Goal: Task Accomplishment & Management: Manage account settings

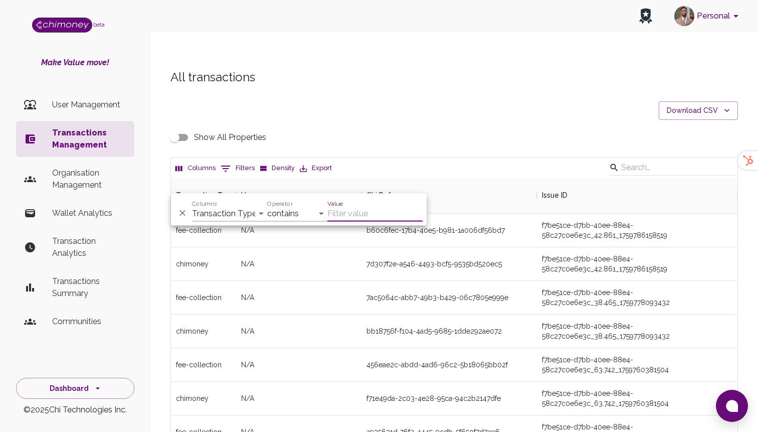
scroll to position [372, 566]
click at [225, 221] on div "And Or Columns Transaction Type Username Chi Ref Issue ID Value Amount Currency…" at bounding box center [299, 210] width 256 height 32
click at [227, 215] on select "Transaction Type Username Chi Ref Issue ID Value Amount Currency Fee ($) FX Rat…" at bounding box center [229, 214] width 75 height 16
select select "email"
click at [192, 206] on select "Transaction Type Username Chi Ref Issue ID Value Amount Currency Fee ($) FX Rat…" at bounding box center [229, 214] width 75 height 16
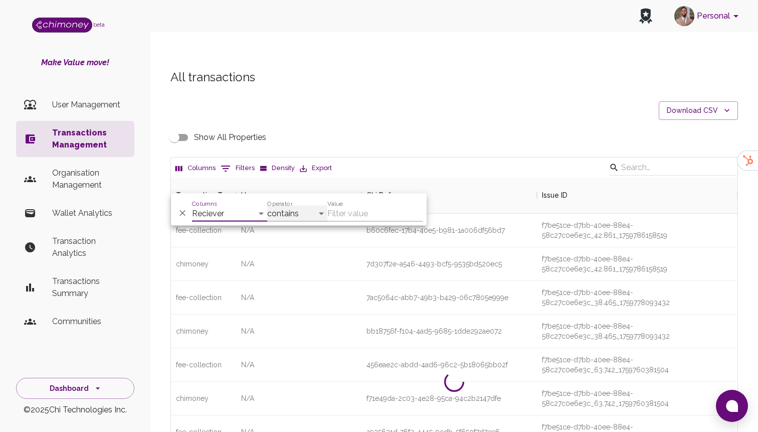
click at [295, 214] on select "contains equals starts with ends with is empty is not empty is any of" at bounding box center [297, 214] width 60 height 16
select select "equals"
click at [267, 206] on select "contains equals starts with ends with is empty is not empty is any of" at bounding box center [297, 214] width 60 height 16
click at [348, 215] on input "Value" at bounding box center [374, 214] width 95 height 16
paste input "[EMAIL_ADDRESS][DOMAIN_NAME]"
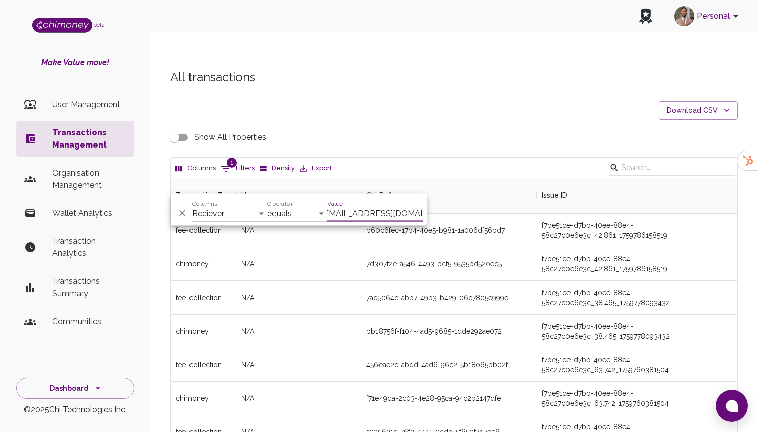
scroll to position [1, 1]
type input "[EMAIL_ADDRESS][DOMAIN_NAME]"
click at [501, 285] on div "7ac5064c-abb7-49b3-b429-06c7805e999e" at bounding box center [448, 298] width 175 height 34
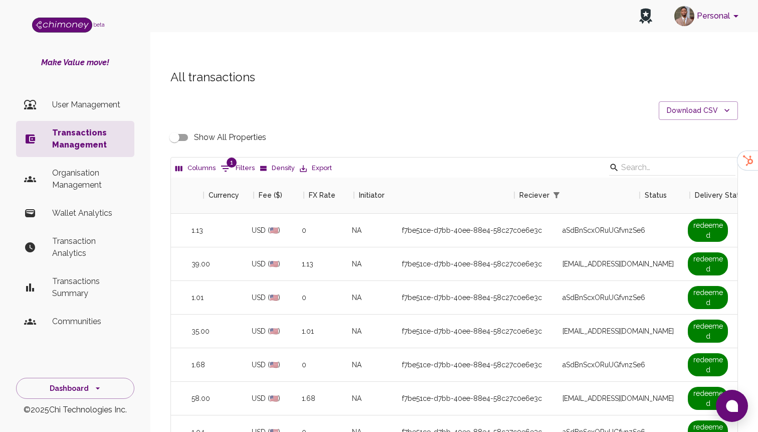
scroll to position [0, 663]
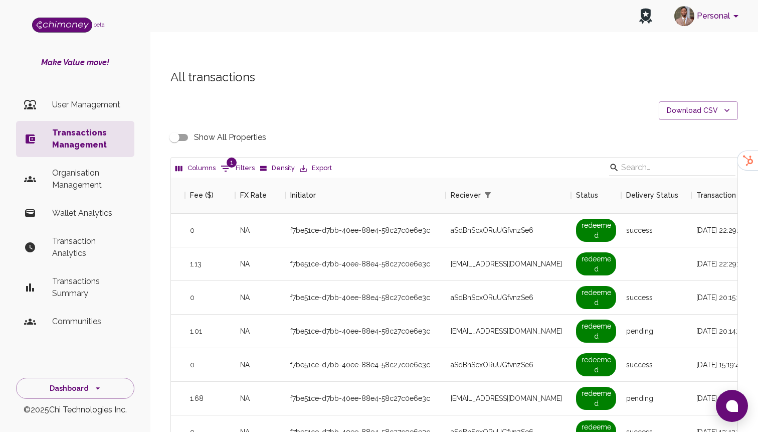
click at [237, 160] on button "1 Filters" at bounding box center [237, 168] width 39 height 16
select select "email"
select select "equals"
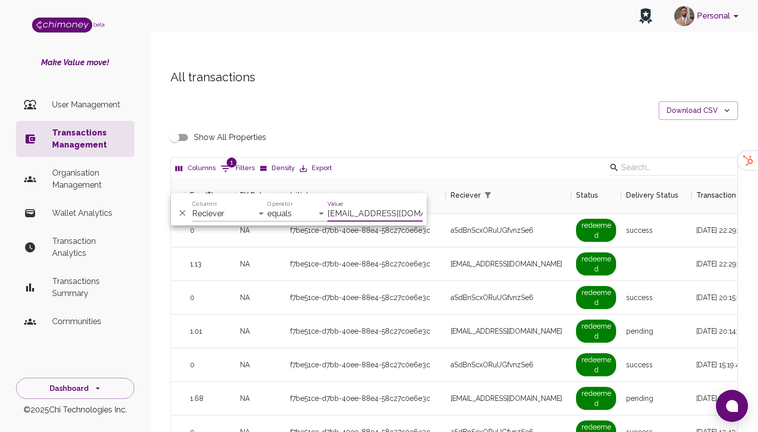
scroll to position [0, 6]
click at [346, 281] on div "f7be51ce-d7bb-40ee-88e4-58c27c0e6e3c" at bounding box center [365, 298] width 160 height 34
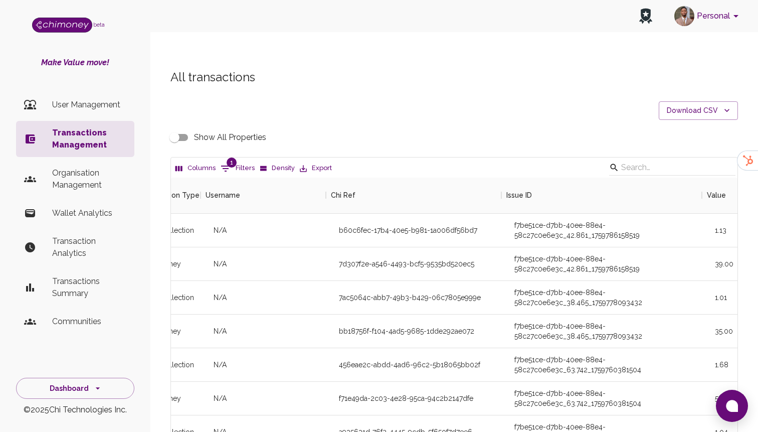
scroll to position [0, 0]
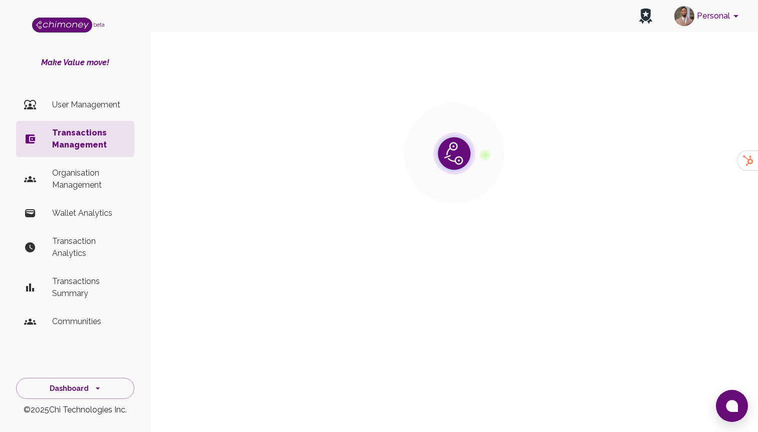
click at [96, 138] on p "Transactions Management" at bounding box center [89, 139] width 74 height 24
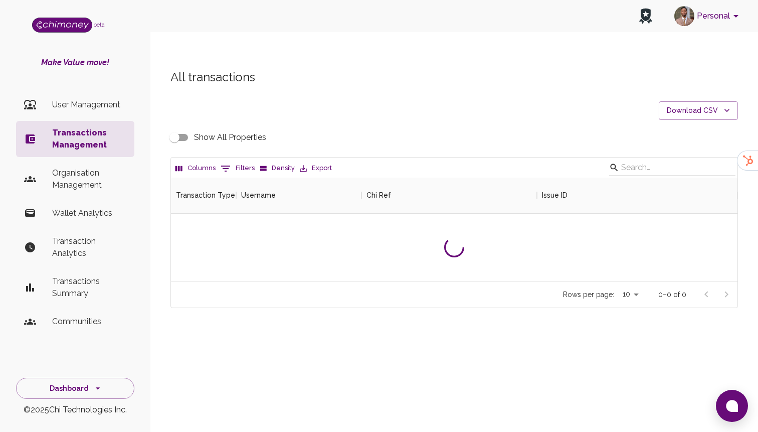
scroll to position [103, 566]
click at [234, 160] on button "0 Filters" at bounding box center [237, 168] width 39 height 16
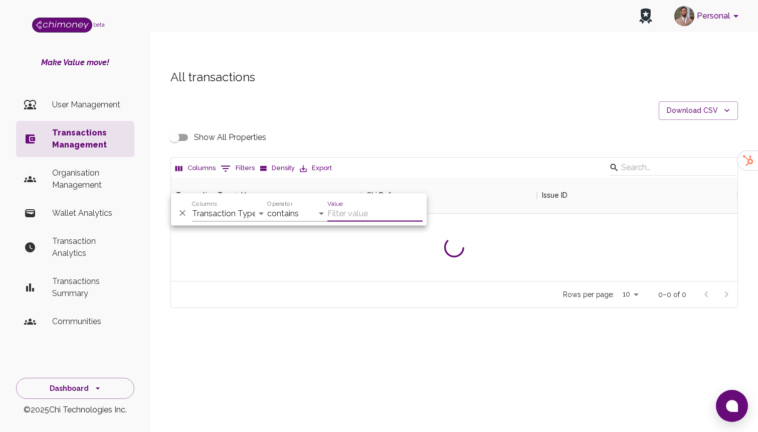
scroll to position [372, 566]
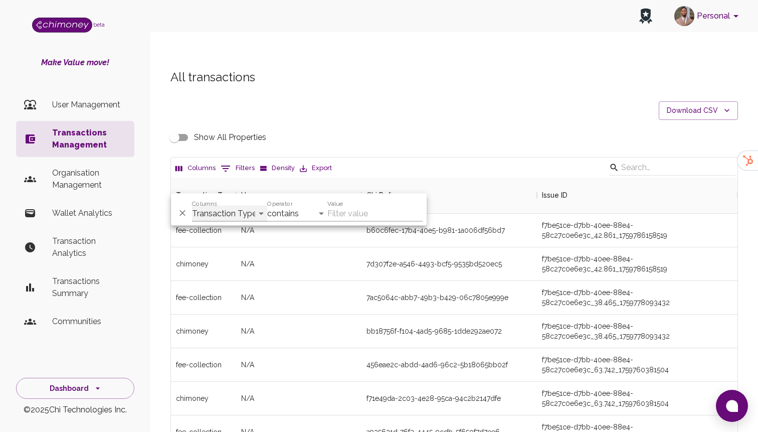
click at [227, 210] on select "Transaction Type Username Chi Ref Issue ID Value Amount Currency Fee ($) FX Rat…" at bounding box center [229, 214] width 75 height 16
select select "email"
click at [192, 206] on select "Transaction Type Username Chi Ref Issue ID Value Amount Currency Fee ($) FX Rat…" at bounding box center [229, 214] width 75 height 16
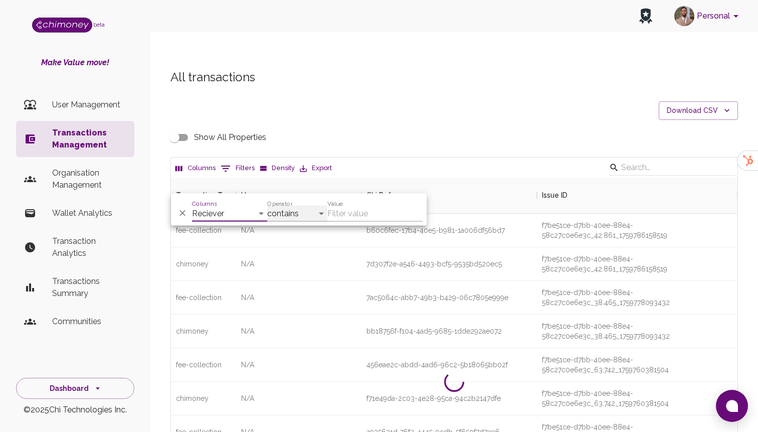
click at [297, 208] on select "contains equals starts with ends with is empty is not empty is any of" at bounding box center [297, 214] width 60 height 16
select select "equals"
click at [267, 206] on select "contains equals starts with ends with is empty is not empty is any of" at bounding box center [297, 214] width 60 height 16
click at [358, 204] on div "Value" at bounding box center [374, 210] width 95 height 24
click at [351, 217] on input "Value" at bounding box center [374, 214] width 95 height 16
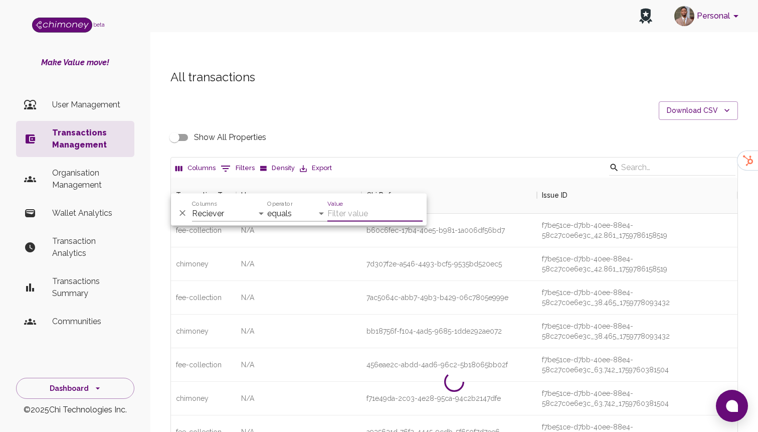
paste input "[EMAIL_ADDRESS][DOMAIN_NAME]"
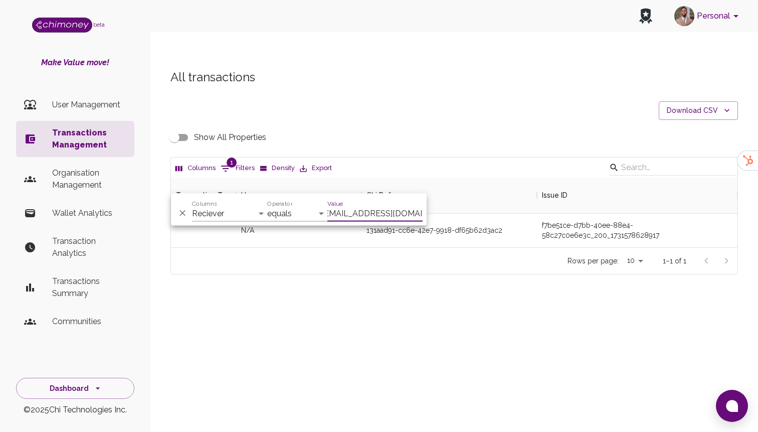
scroll to position [70, 566]
type input "[EMAIL_ADDRESS][DOMAIN_NAME]"
click at [475, 247] on div "Rows per page: 10 10 1–1 of 1" at bounding box center [454, 260] width 566 height 27
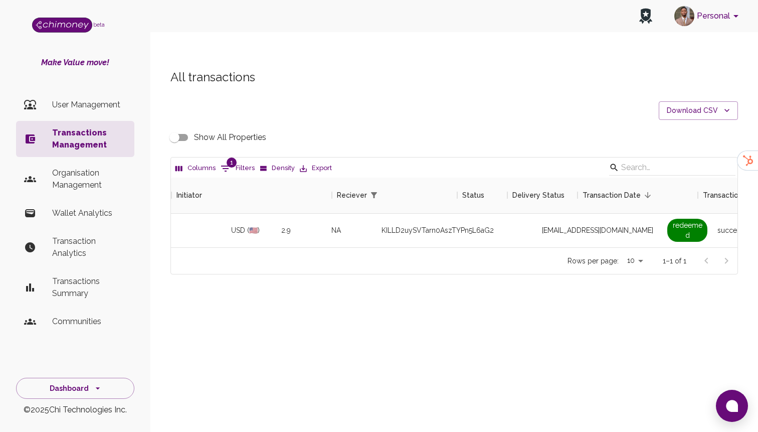
scroll to position [0, 862]
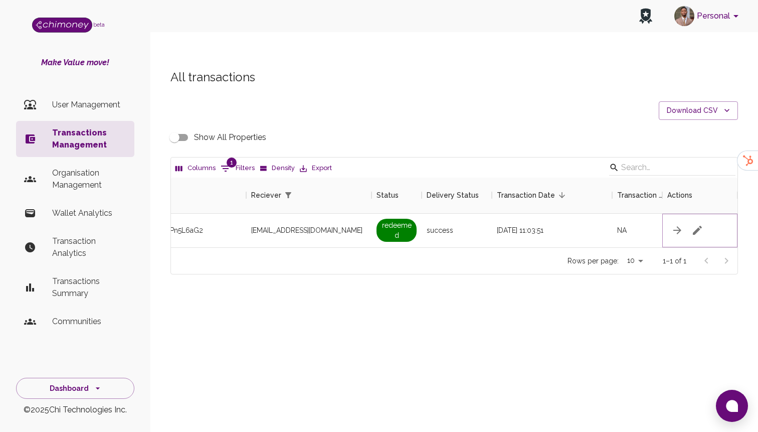
click at [697, 220] on button "button" at bounding box center [697, 230] width 20 height 20
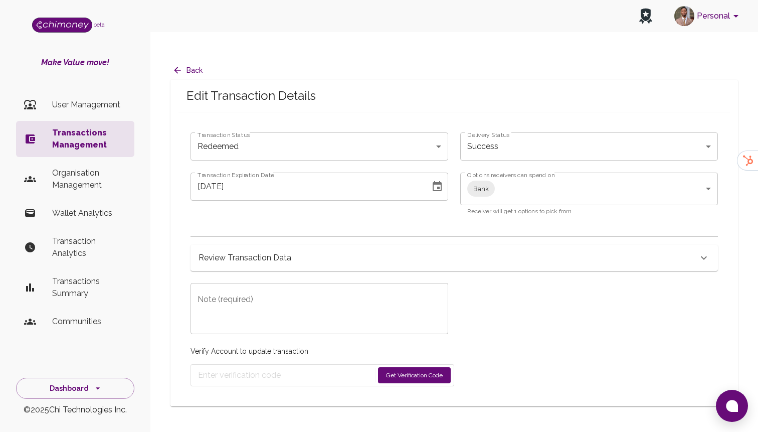
click at [343, 251] on div "Review Transaction Data" at bounding box center [448, 258] width 499 height 14
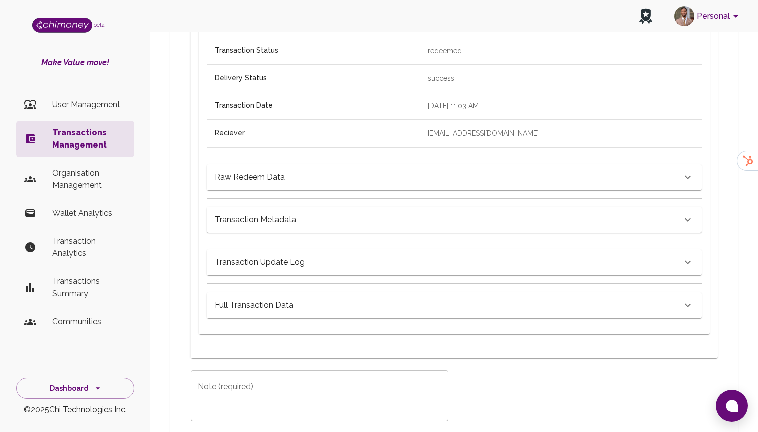
scroll to position [465, 0]
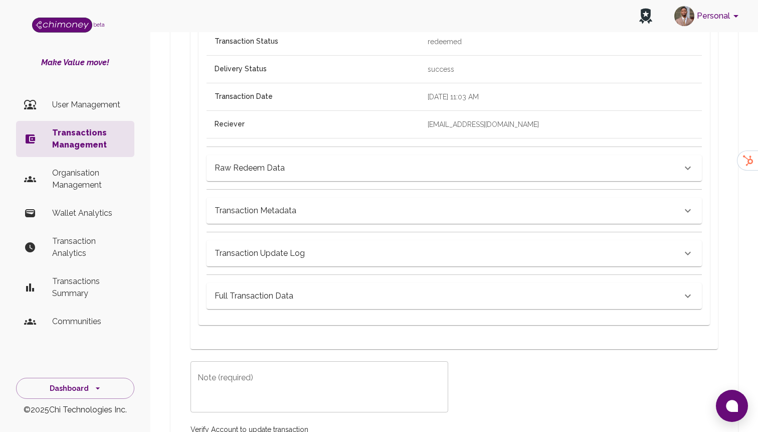
click at [287, 204] on h6 "Transaction Metadata" at bounding box center [256, 211] width 82 height 14
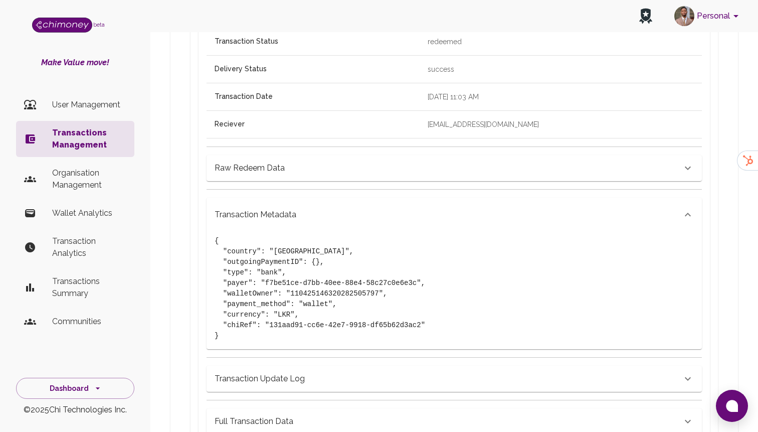
click at [280, 161] on h6 "Raw Redeem Data" at bounding box center [250, 168] width 70 height 14
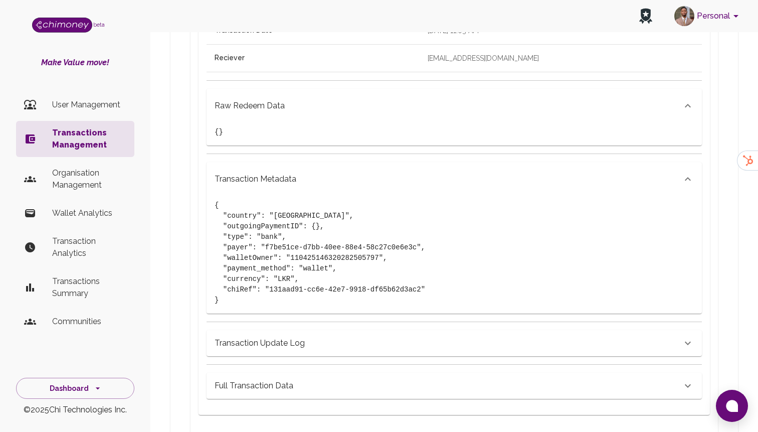
scroll to position [548, 0]
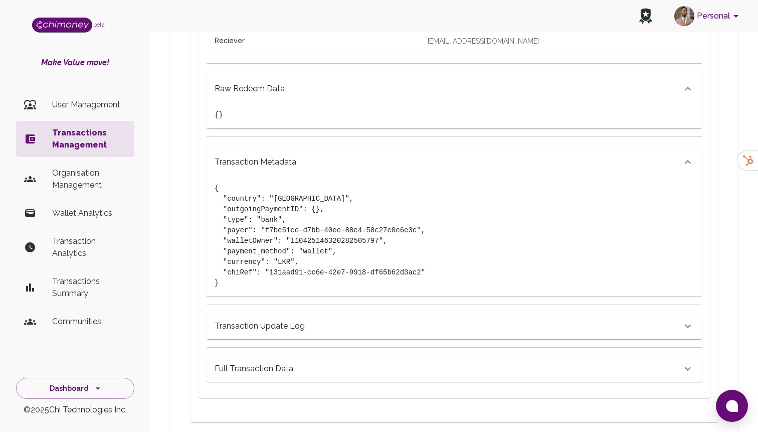
click at [319, 319] on div "Transaction Update Log" at bounding box center [448, 326] width 467 height 14
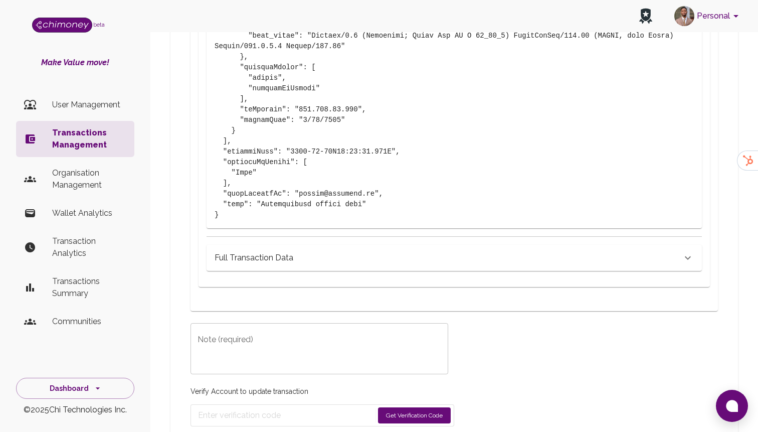
scroll to position [1145, 0]
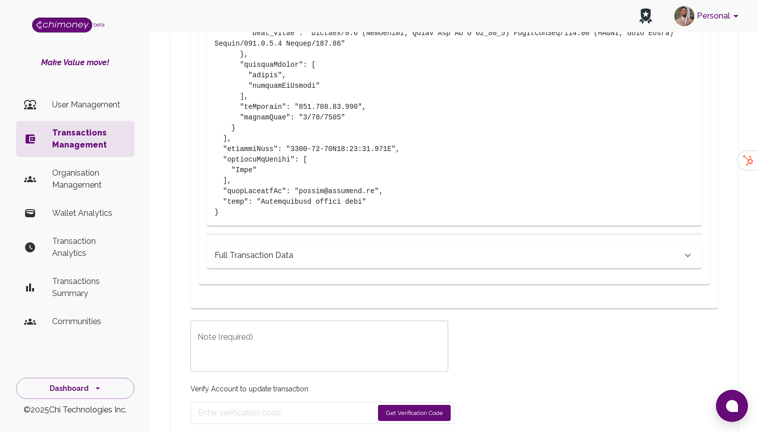
click at [288, 248] on h6 "Full Transaction Data" at bounding box center [254, 255] width 79 height 14
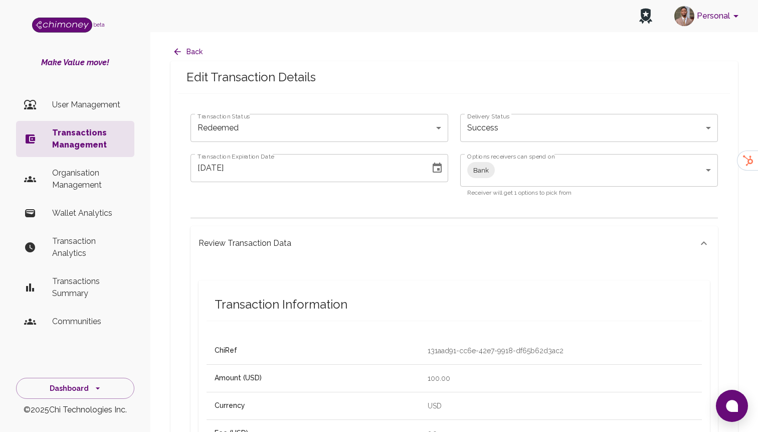
scroll to position [0, 0]
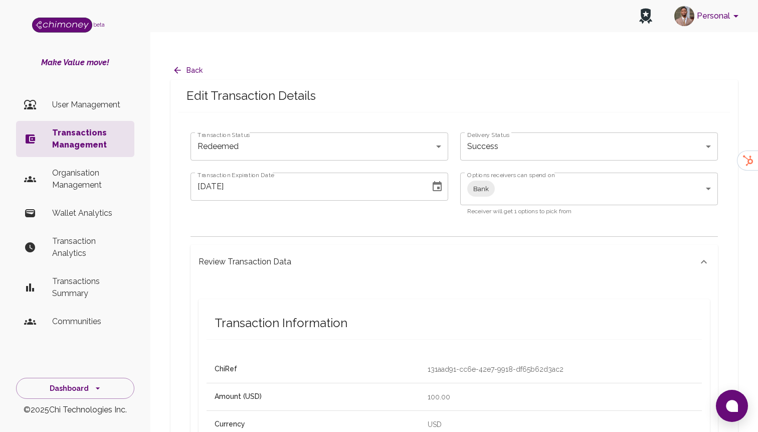
click at [179, 65] on icon "button" at bounding box center [177, 70] width 10 height 10
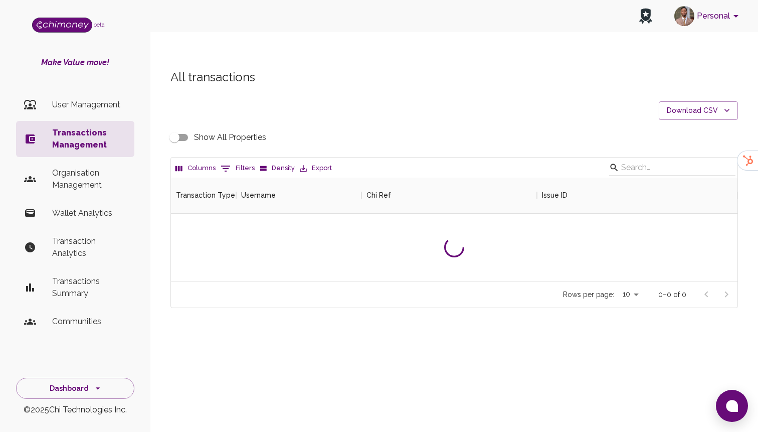
scroll to position [103, 566]
click at [238, 160] on button "0 Filters" at bounding box center [237, 168] width 39 height 16
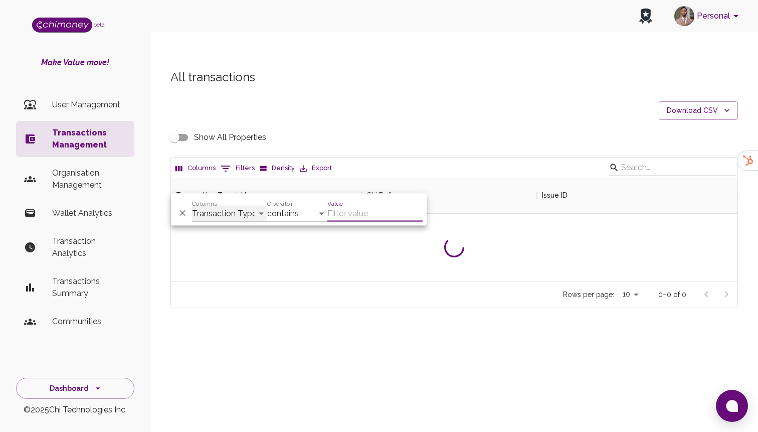
click at [242, 211] on select "Transaction Type Username Chi Ref Issue ID Value Amount Currency Fee ($) FX Rat…" at bounding box center [229, 214] width 75 height 16
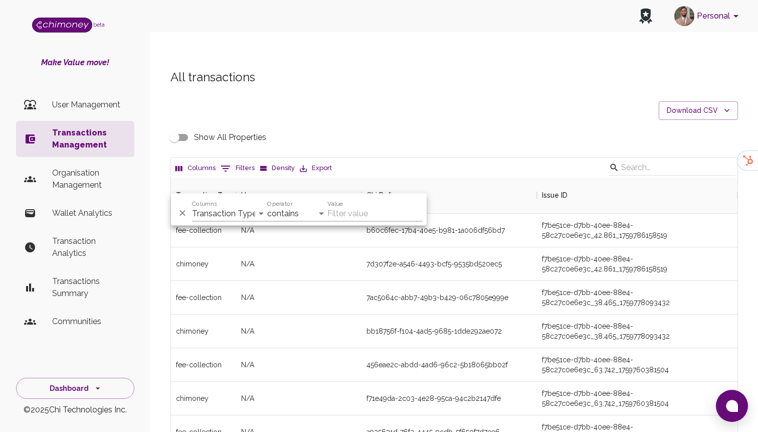
scroll to position [372, 566]
click at [225, 215] on select "Transaction Type Username Chi Ref Issue ID Value Amount Currency Fee ($) FX Rat…" at bounding box center [229, 214] width 75 height 16
select select "payout.order.orderNumber"
click at [192, 206] on select "Transaction Type Username Chi Ref Issue ID Value Amount Currency Fee ($) FX Rat…" at bounding box center [229, 214] width 75 height 16
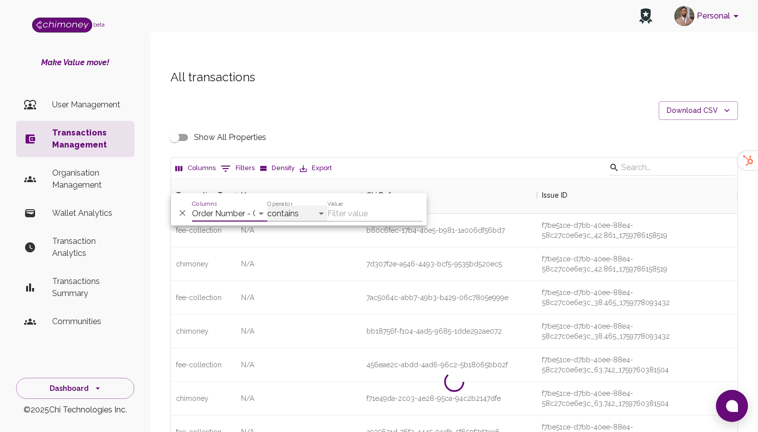
click at [297, 211] on select "contains equals starts with ends with is empty is not empty is any of" at bounding box center [297, 214] width 60 height 16
select select "equals"
click at [267, 206] on select "contains equals starts with ends with is empty is not empty is any of" at bounding box center [297, 214] width 60 height 16
click at [349, 213] on input "Value" at bounding box center [374, 214] width 95 height 16
paste input "35808277"
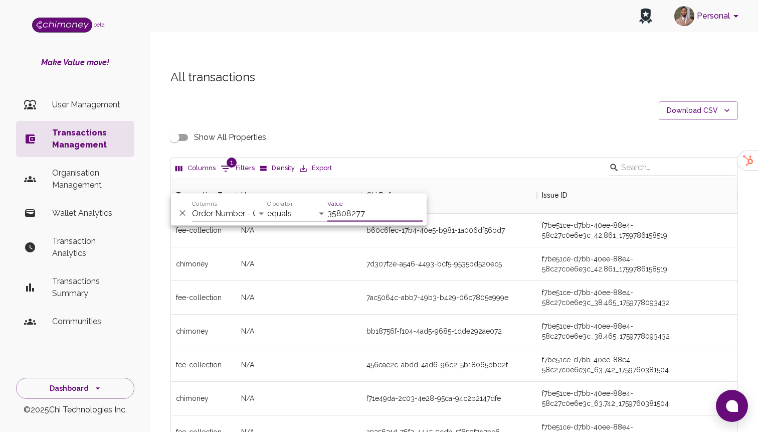
scroll to position [70, 566]
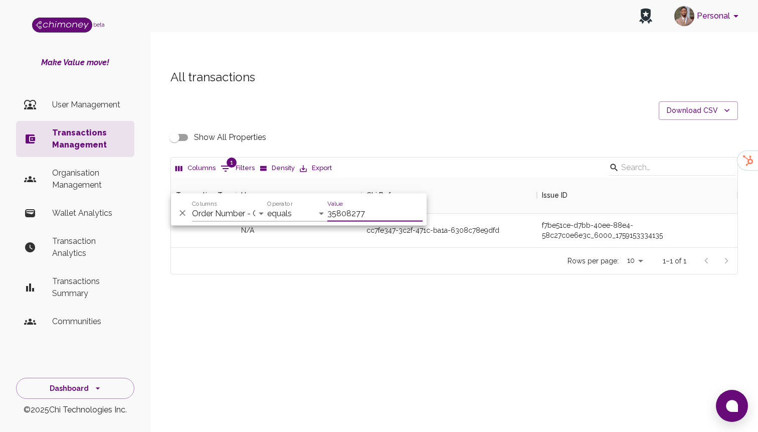
type input "35808277"
click at [468, 261] on div "All transactions Download CSV Show All Properties Columns 1 Filters Density Exp…" at bounding box center [454, 188] width 608 height 287
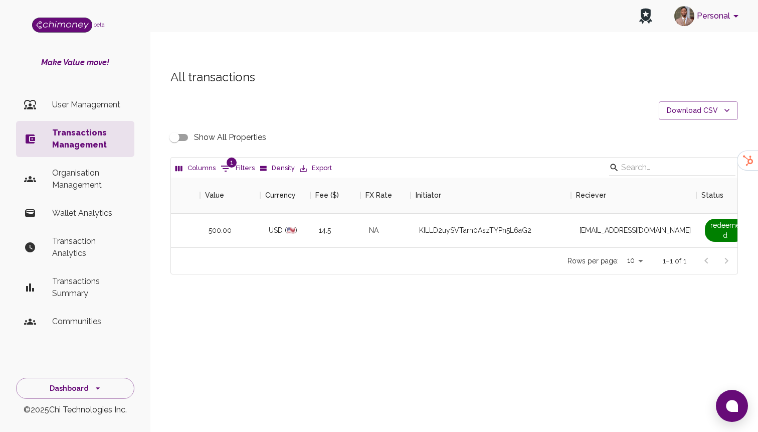
scroll to position [0, 544]
click at [180, 128] on input "Show All Properties" at bounding box center [174, 137] width 57 height 19
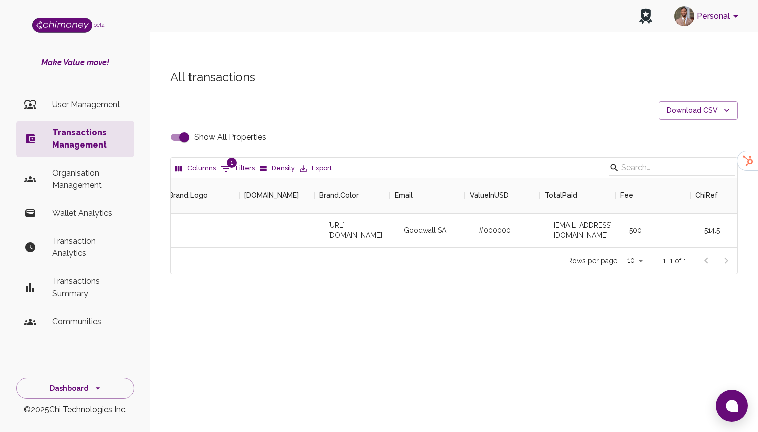
scroll to position [0, 476]
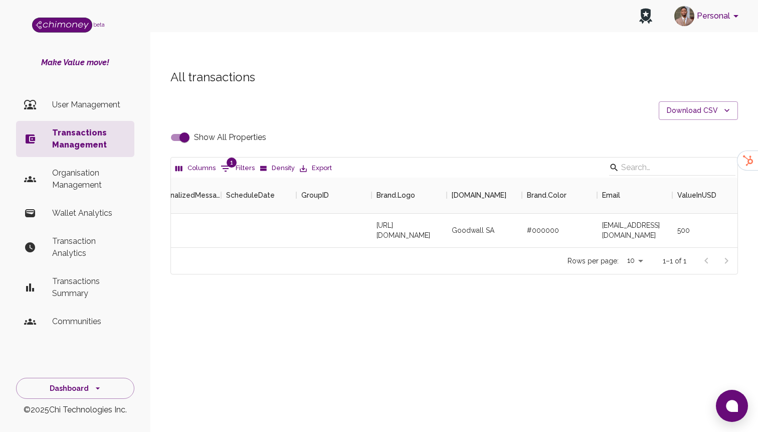
click at [177, 128] on input "Show All Properties" at bounding box center [184, 137] width 57 height 19
checkbox input "false"
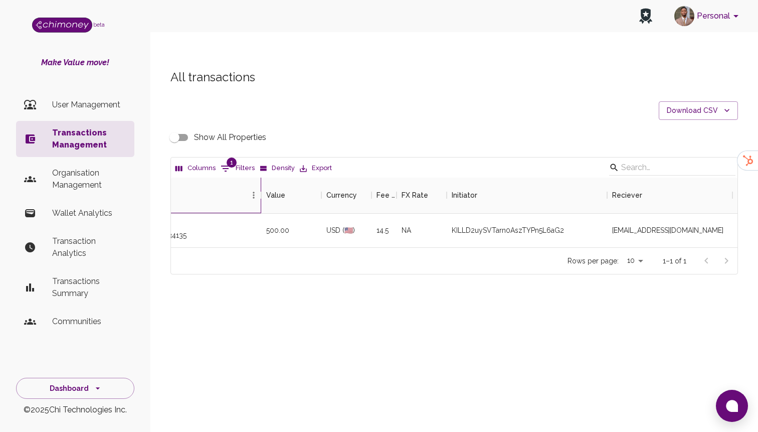
click at [232, 177] on div "Issue ID" at bounding box center [156, 195] width 180 height 36
click at [236, 160] on button "1 Filters" at bounding box center [237, 168] width 39 height 16
select select "payout.order.orderNumber"
select select "equals"
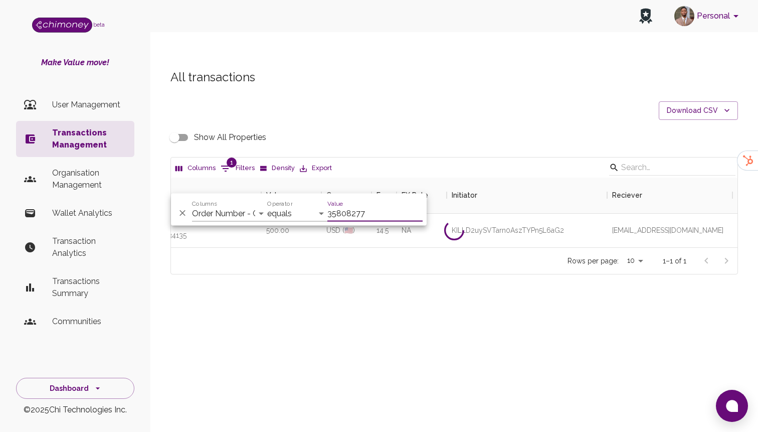
click at [375, 203] on div "Value 35808277" at bounding box center [374, 210] width 95 height 24
click at [369, 214] on input "35808277" at bounding box center [374, 214] width 95 height 16
paste input "584514"
type input "35584514"
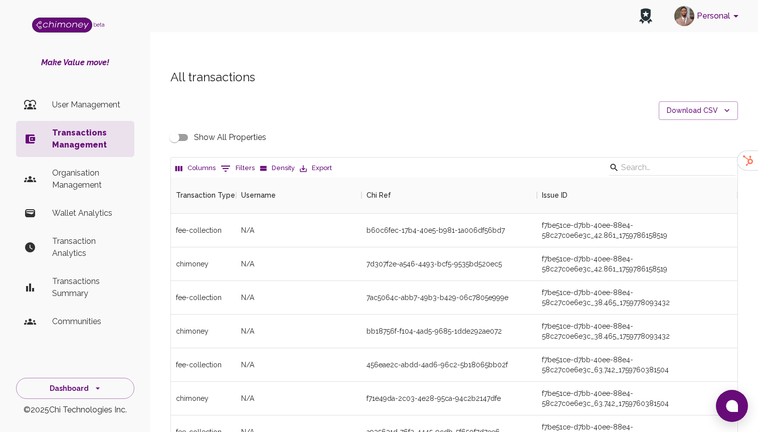
scroll to position [372, 566]
click at [252, 160] on button "0 Filters" at bounding box center [237, 168] width 39 height 16
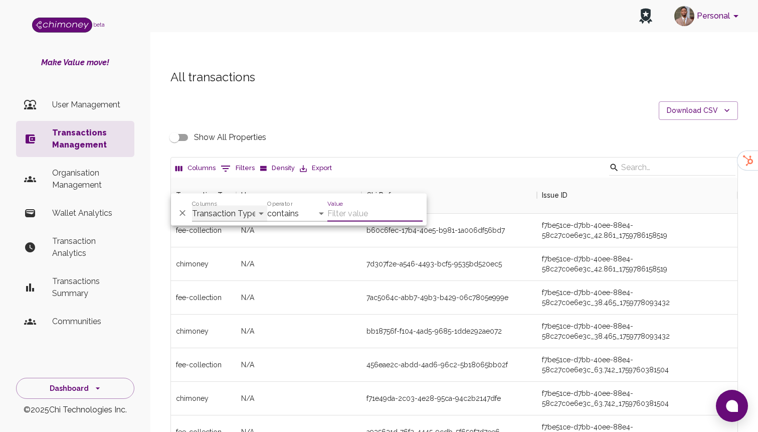
click at [220, 208] on select "Transaction Type Username Chi Ref Issue ID Value Amount Currency Fee ($) FX Rat…" at bounding box center [229, 214] width 75 height 16
select select "payout.order.orderNumber"
click at [192, 206] on select "Transaction Type Username Chi Ref Issue ID Value Amount Currency Fee ($) FX Rat…" at bounding box center [229, 214] width 75 height 16
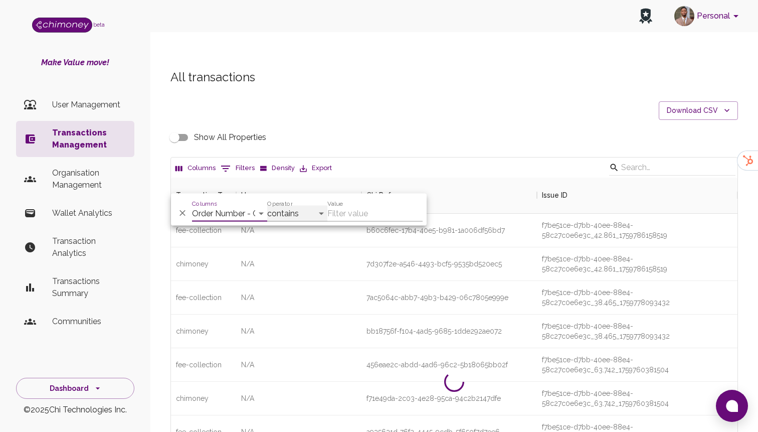
click at [293, 214] on select "contains equals starts with ends with is empty is not empty is any of" at bounding box center [297, 214] width 60 height 16
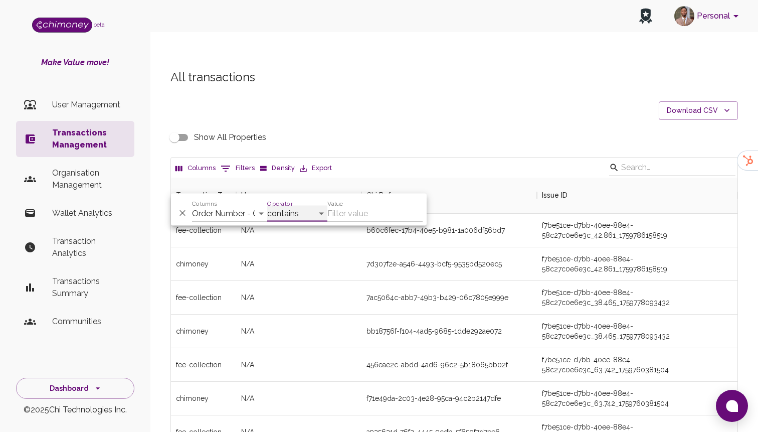
select select "equals"
click at [267, 206] on select "contains equals starts with ends with is empty is not empty is any of" at bounding box center [297, 214] width 60 height 16
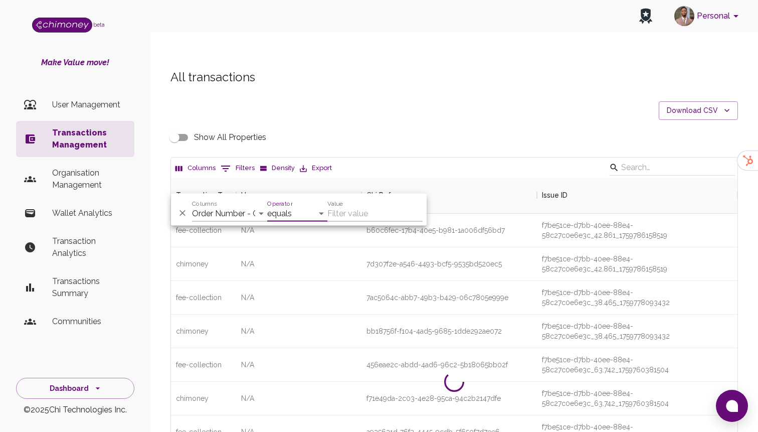
click at [231, 223] on div "And Or Columns Transaction Type Username Chi Ref Issue ID Value Amount Currency…" at bounding box center [299, 210] width 256 height 32
click at [231, 214] on select "Transaction Type Username Chi Ref Issue ID Value Amount Currency Fee ($) FX Rat…" at bounding box center [229, 214] width 75 height 16
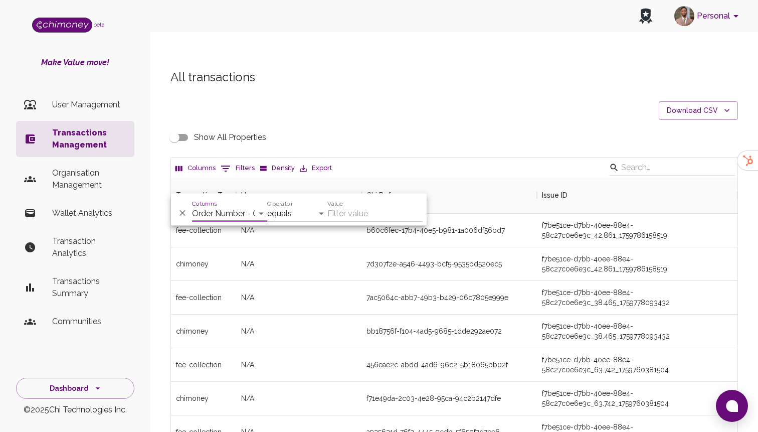
click at [356, 212] on input "Value" at bounding box center [374, 214] width 95 height 16
paste input "35584514"
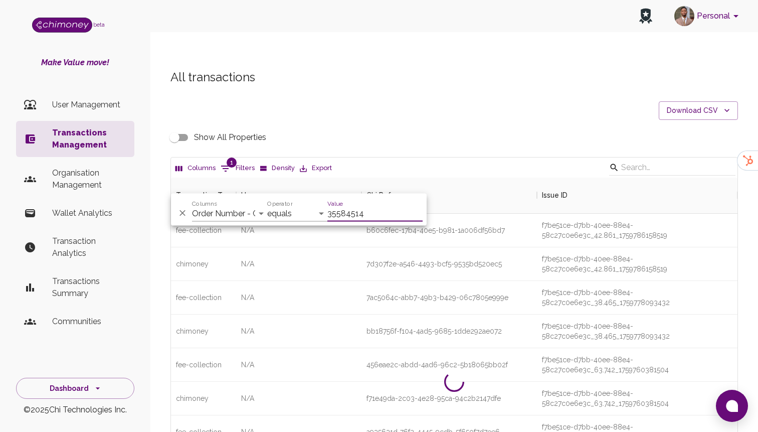
scroll to position [70, 566]
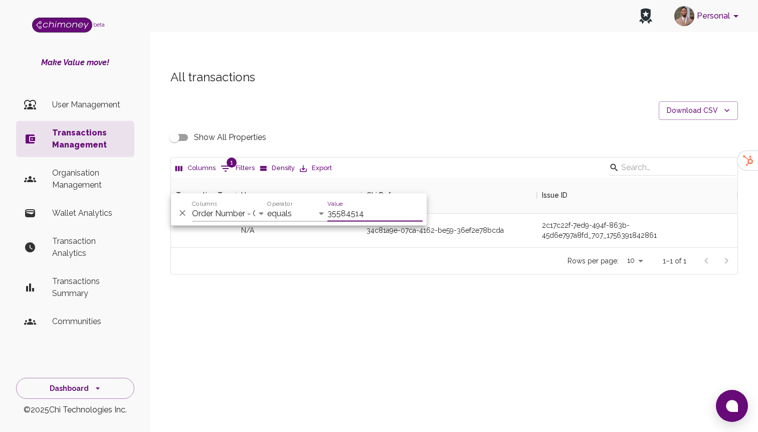
type input "35584514"
click at [514, 247] on div "Rows per page: 10 10 1–1 of 1" at bounding box center [454, 260] width 566 height 27
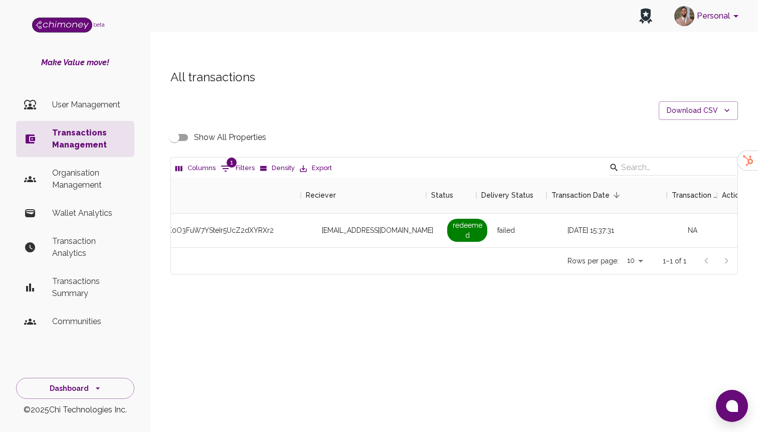
scroll to position [0, 746]
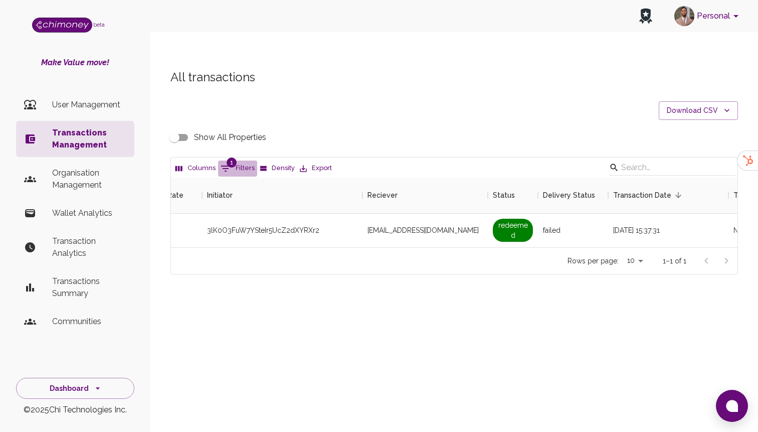
click at [252, 160] on button "1 Filters" at bounding box center [237, 168] width 39 height 16
select select "payout.order.orderNumber"
select select "equals"
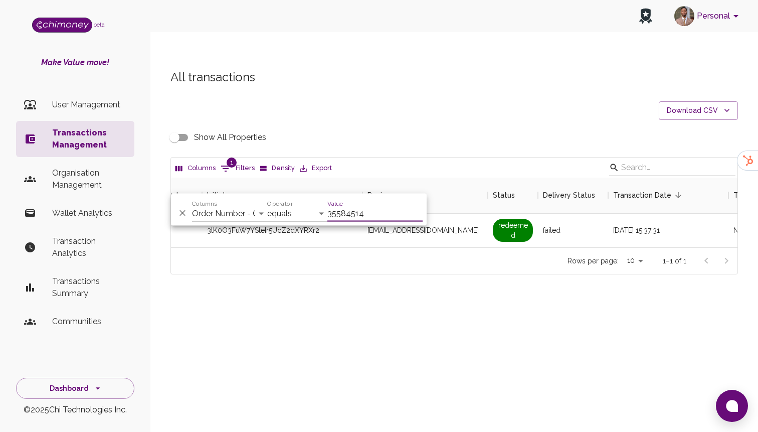
click at [368, 206] on input "35584514" at bounding box center [374, 214] width 95 height 16
type input "35839300"
click at [438, 247] on div "Rows per page: 10 10 1–1 of 1" at bounding box center [454, 260] width 566 height 27
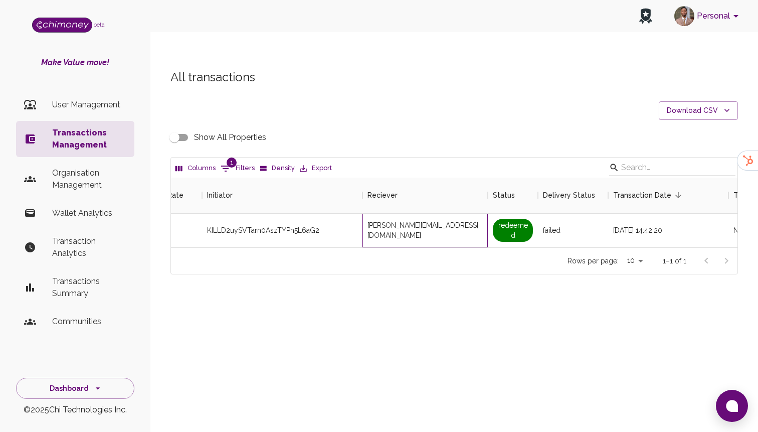
click at [396, 217] on div "joaquin@goodwall.org" at bounding box center [424, 231] width 125 height 34
copy span "joaquin@goodwall.org"
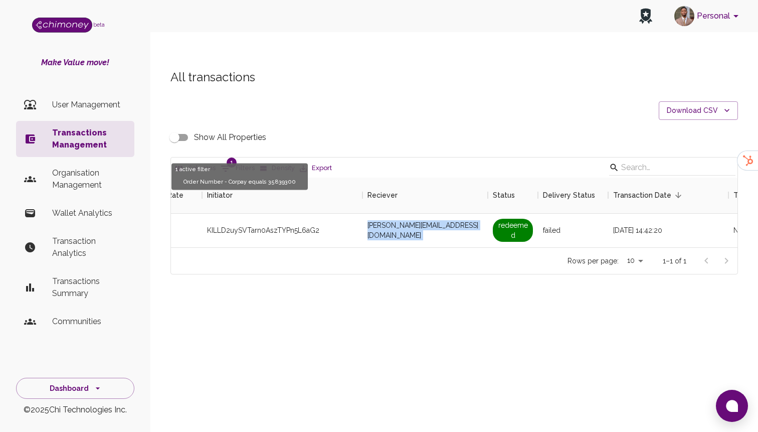
click at [230, 162] on icon "Show filters" at bounding box center [226, 168] width 12 height 12
select select "payout.order.orderNumber"
select select "equals"
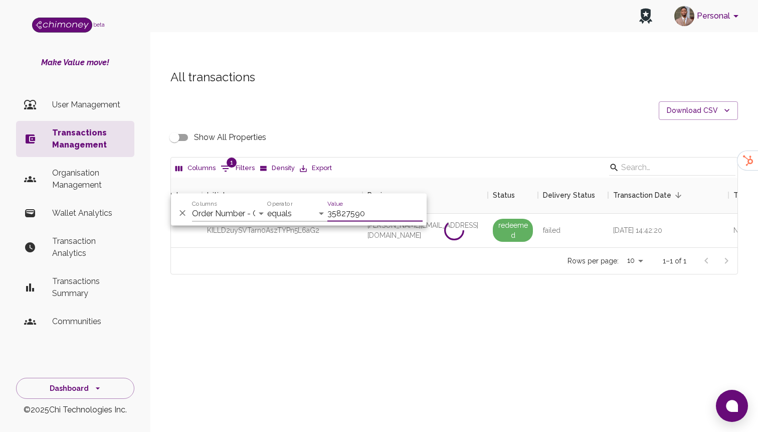
type input "35827590"
click at [389, 320] on div "Personal beta Make Value move! User Management Transactions Management Organisa…" at bounding box center [379, 236] width 758 height 432
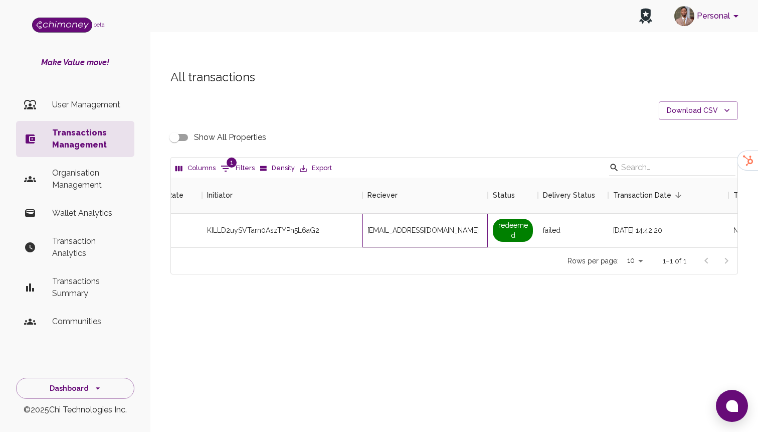
click at [427, 225] on span "elizabethsunday@goodwall.org" at bounding box center [422, 230] width 111 height 10
copy span "elizabethsunday@goodwall.org"
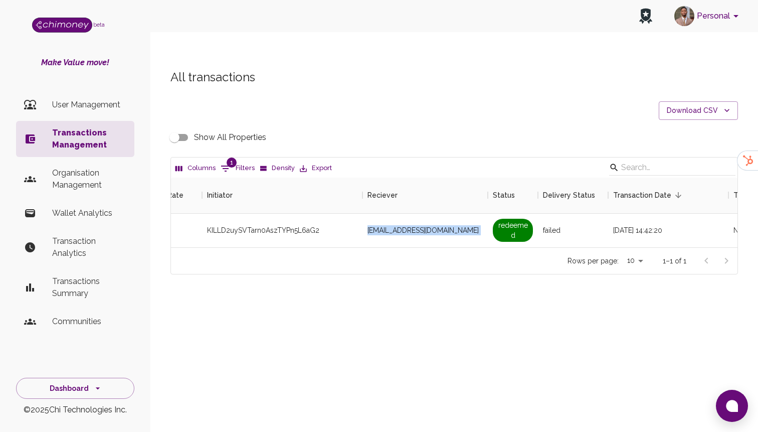
click at [235, 160] on button "1 Filters" at bounding box center [237, 168] width 39 height 16
select select "payout.order.orderNumber"
select select "equals"
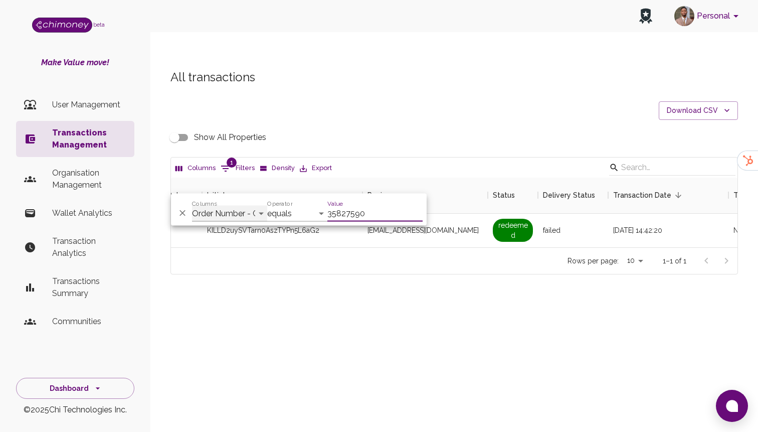
click at [218, 211] on select "Transaction Type Username Chi Ref Issue ID Value Amount Currency Fee ($) FX Rat…" at bounding box center [229, 214] width 75 height 16
select select "email"
click at [192, 206] on select "Transaction Type Username Chi Ref Issue ID Value Amount Currency Fee ($) FX Rat…" at bounding box center [229, 214] width 75 height 16
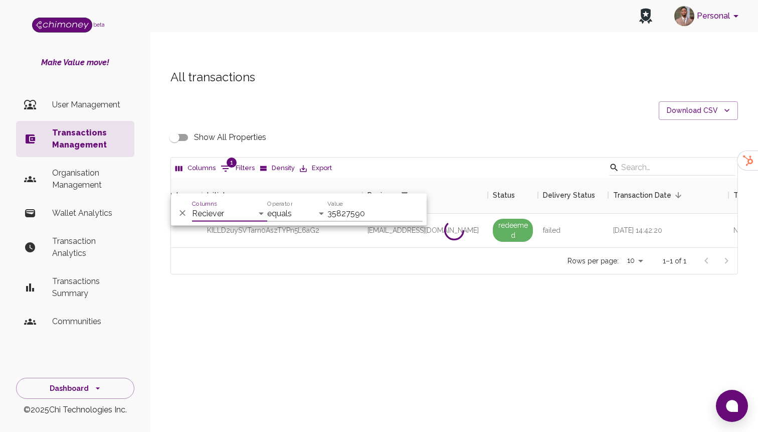
click at [391, 209] on input "35827590" at bounding box center [374, 214] width 95 height 16
paste input "angelorm128@gmail.com"
type input "angelorm128@gmail.com"
click at [406, 338] on div "Personal beta Make Value move! User Management Transactions Management Organisa…" at bounding box center [379, 236] width 758 height 432
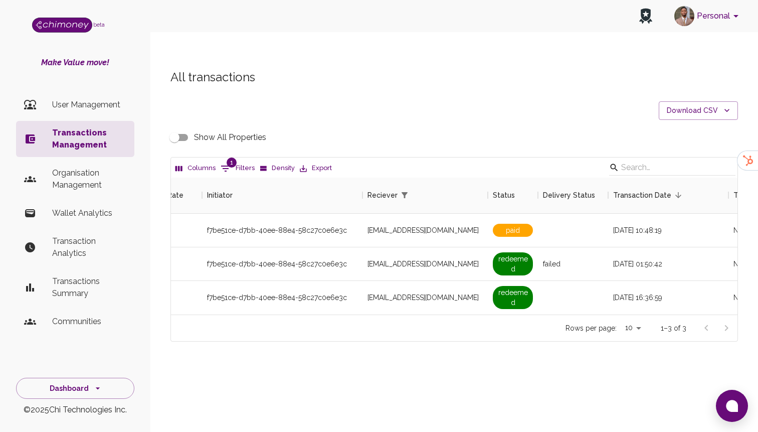
scroll to position [137, 566]
click at [389, 225] on span "angelorm128@gmail.com" at bounding box center [422, 230] width 111 height 10
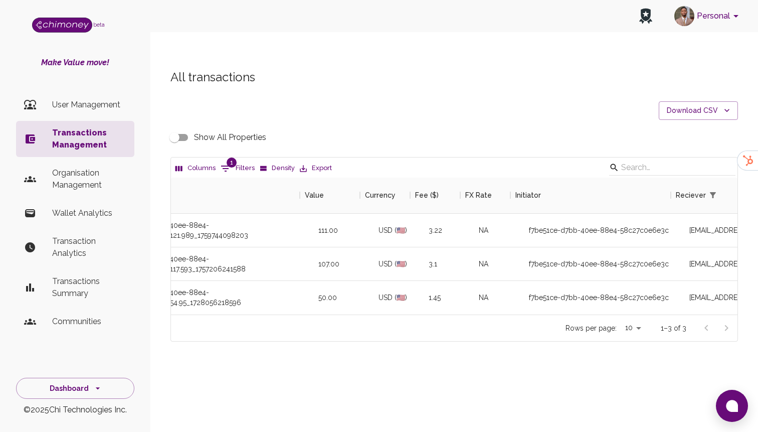
scroll to position [0, 411]
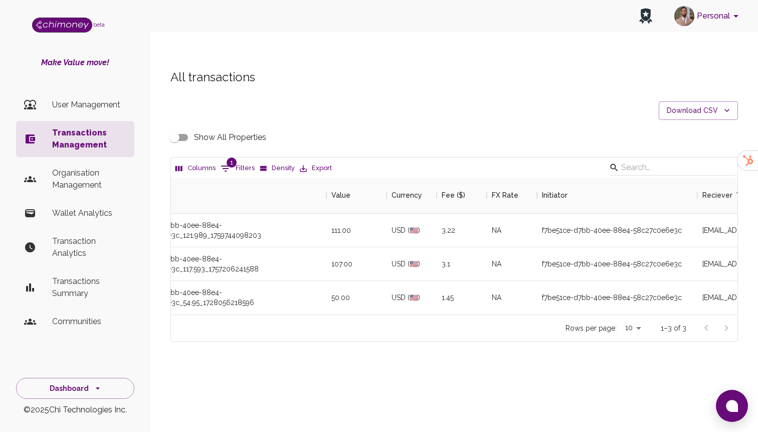
click at [191, 128] on input "Show All Properties" at bounding box center [174, 137] width 57 height 19
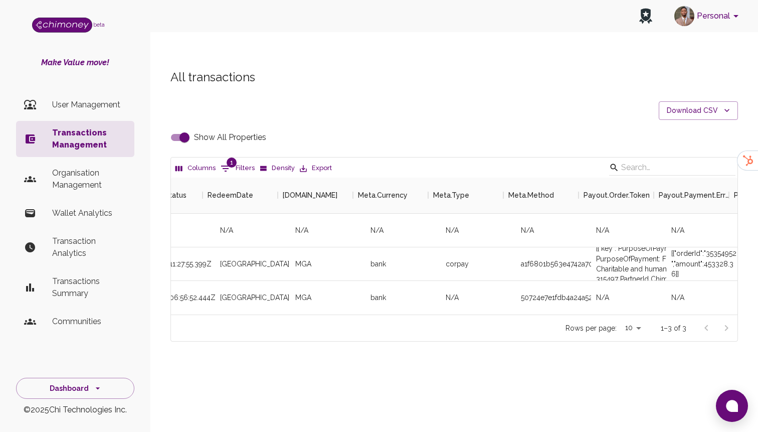
scroll to position [0, 2052]
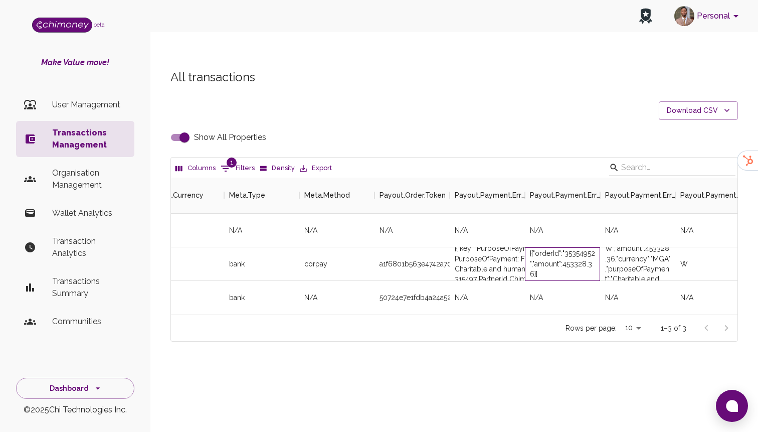
click at [579, 248] on div "[{"orderId":"35354952","amount":453328.36}]" at bounding box center [562, 263] width 65 height 30
copy div "35354952"
click at [184, 128] on input "Show All Properties" at bounding box center [184, 137] width 57 height 19
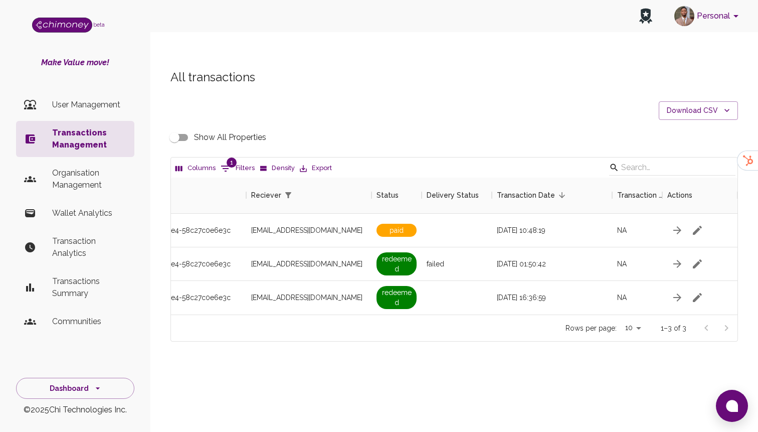
scroll to position [0, 837]
click at [181, 128] on input "Show All Properties" at bounding box center [174, 137] width 57 height 19
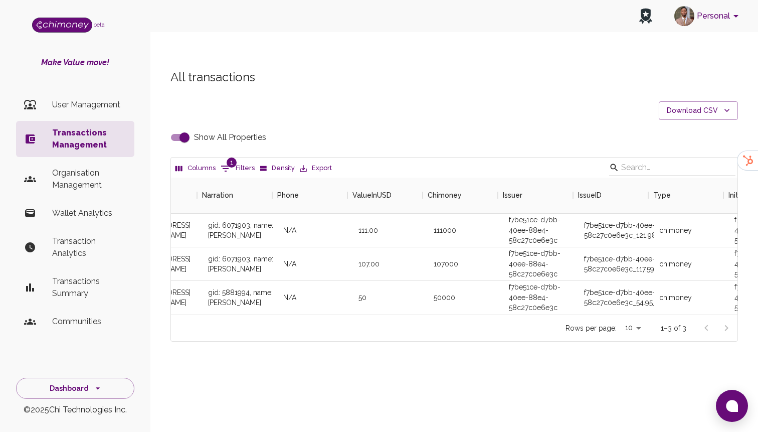
scroll to position [0, 114]
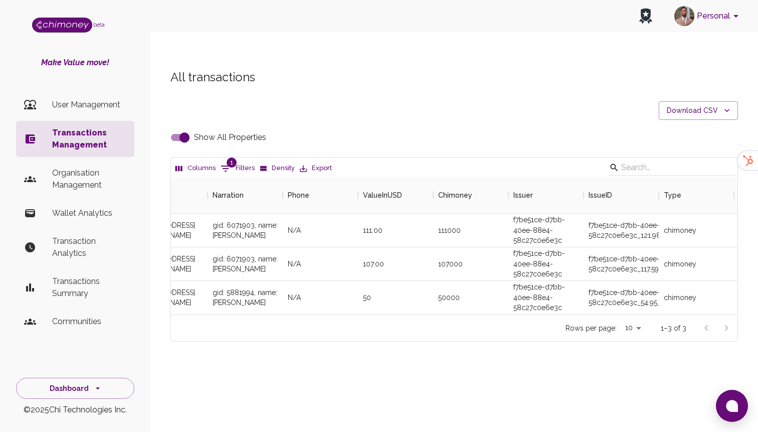
click at [183, 128] on input "Show All Properties" at bounding box center [184, 137] width 57 height 19
checkbox input "false"
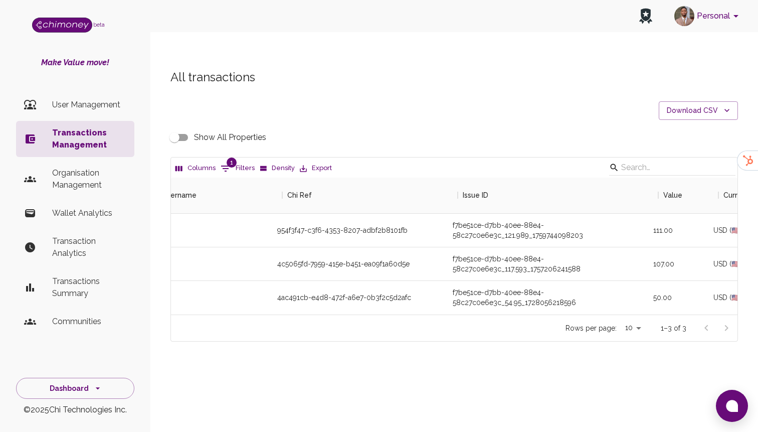
scroll to position [0, 79]
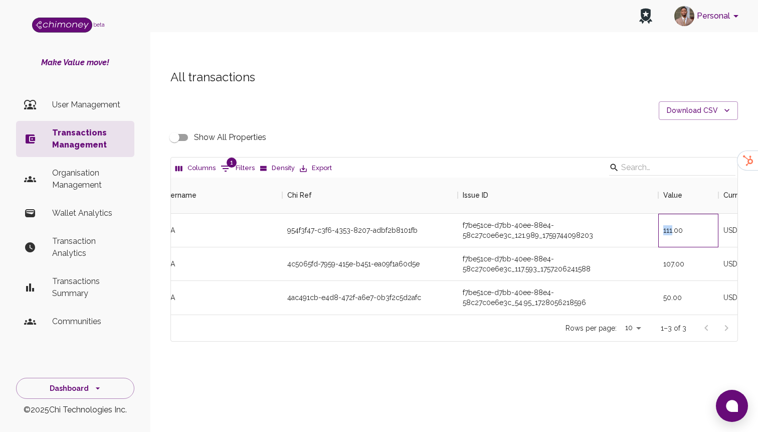
drag, startPoint x: 663, startPoint y: 212, endPoint x: 672, endPoint y: 212, distance: 9.0
click at [672, 214] on div "111.00" at bounding box center [688, 231] width 60 height 34
copy div "111"
click at [382, 214] on div "954f3f47-c3f6-4353-8207-adbf2b8101fb" at bounding box center [369, 231] width 175 height 34
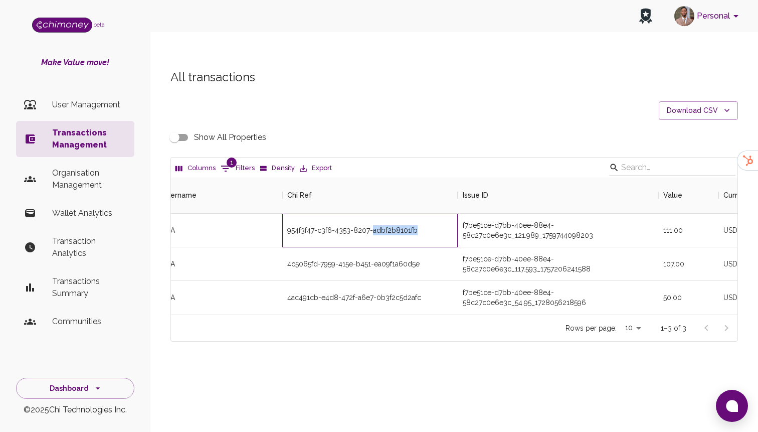
click at [382, 214] on div "954f3f47-c3f6-4353-8207-adbf2b8101fb" at bounding box center [369, 231] width 175 height 34
copy div "954f3f47-c3f6-4353-8207-adbf2b8101fb"
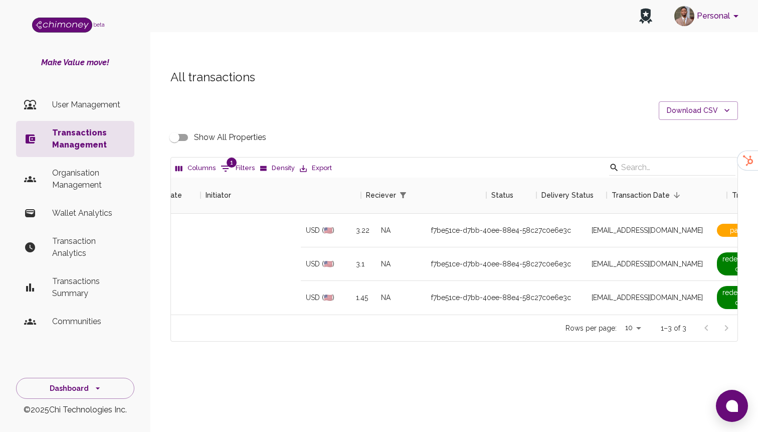
scroll to position [0, 837]
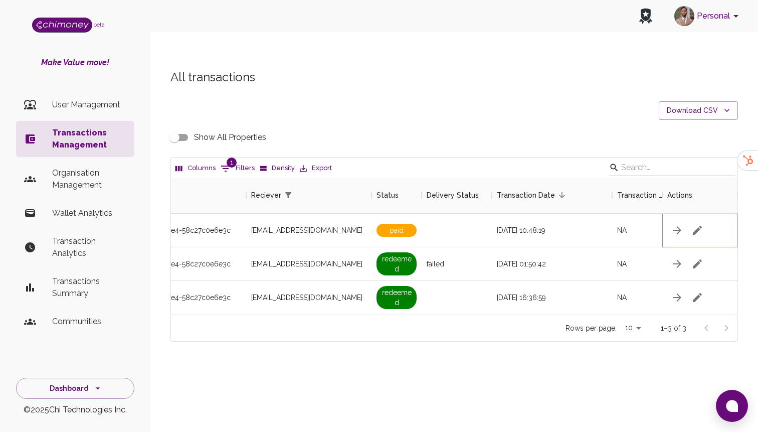
click at [696, 226] on icon "button" at bounding box center [697, 230] width 9 height 9
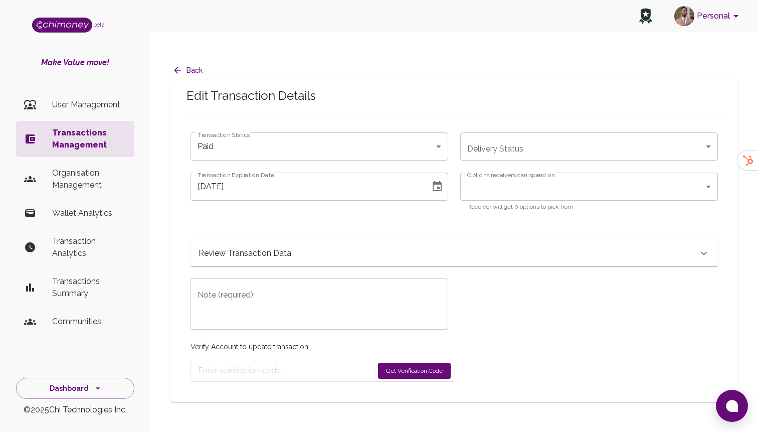
click at [291, 132] on body "Personal beta Make Value move! User Management Transactions Management Organisa…" at bounding box center [379, 226] width 758 height 452
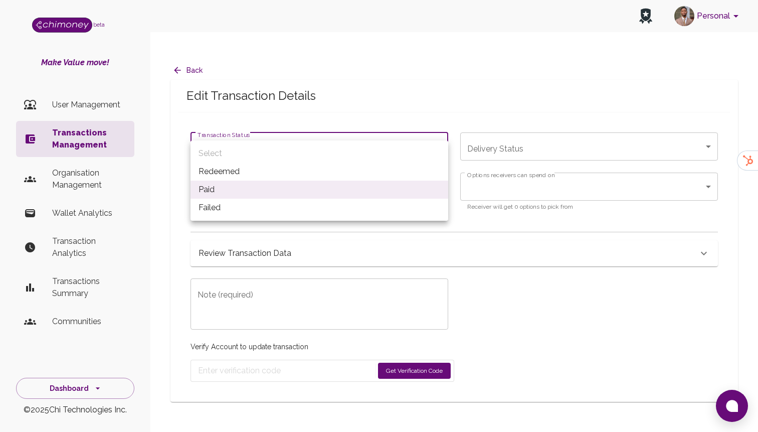
click at [240, 172] on li "Redeemed" at bounding box center [320, 171] width 258 height 18
type input "redeemed"
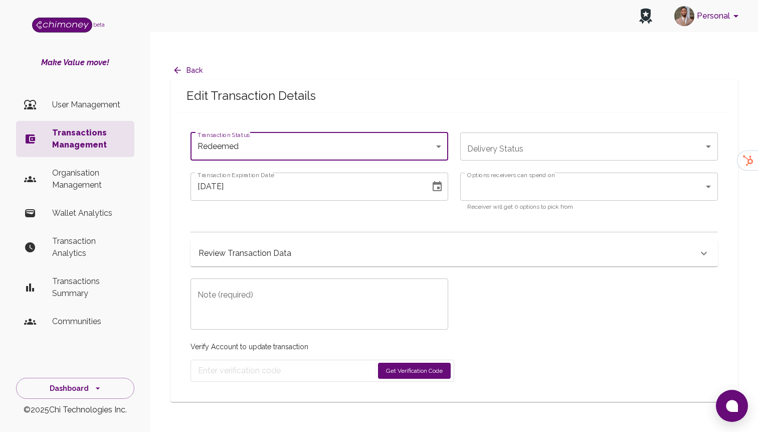
click at [434, 362] on button "Get Verification Code" at bounding box center [414, 370] width 73 height 16
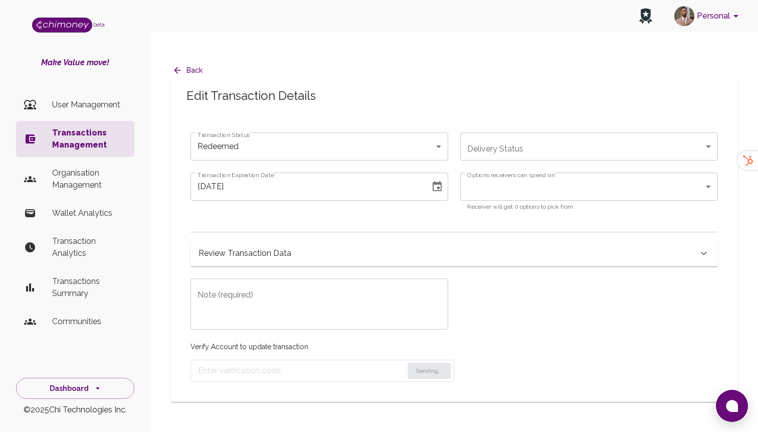
click at [317, 295] on textarea "Note (required)" at bounding box center [320, 304] width 244 height 35
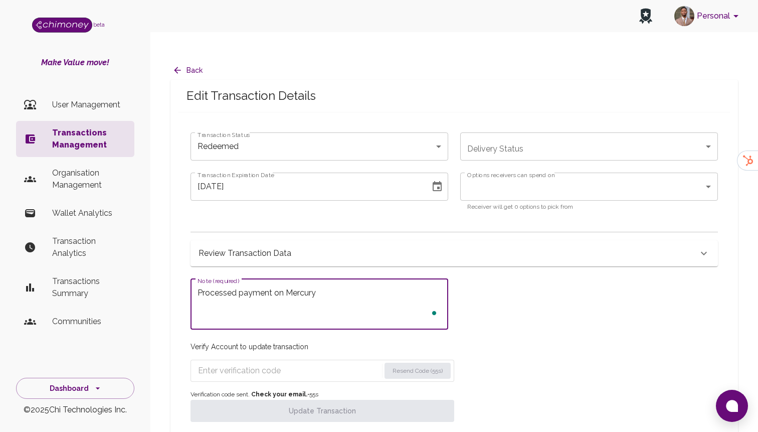
type textarea "Processed payment on Mercury"
click at [287, 362] on input "Enter verification code" at bounding box center [289, 370] width 182 height 16
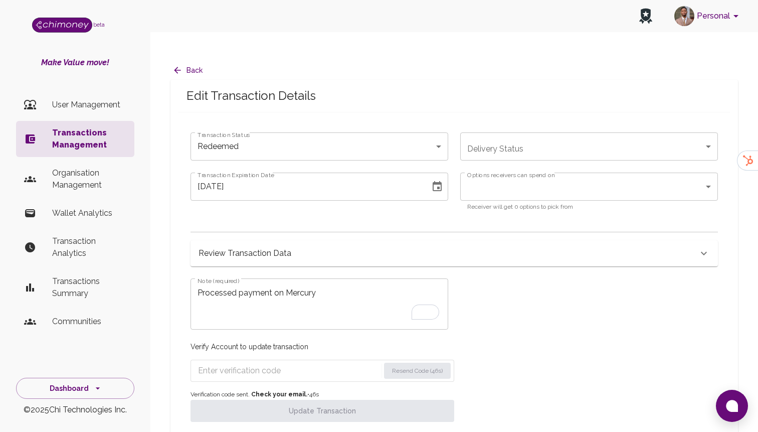
paste input "8085"
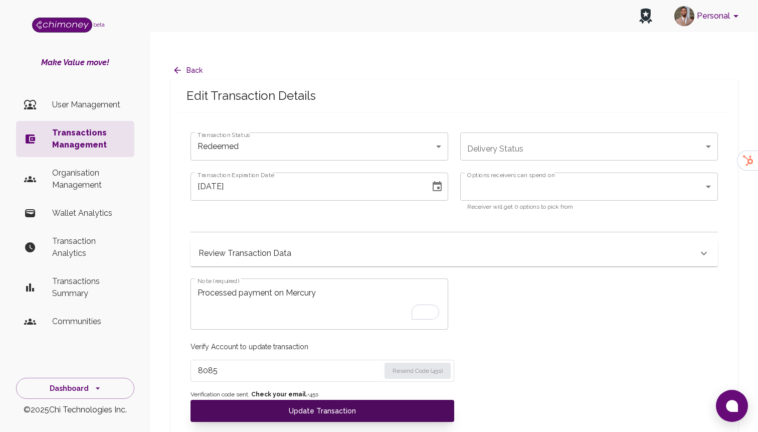
type input "8085"
click at [308, 401] on button "Update Transaction" at bounding box center [323, 411] width 264 height 22
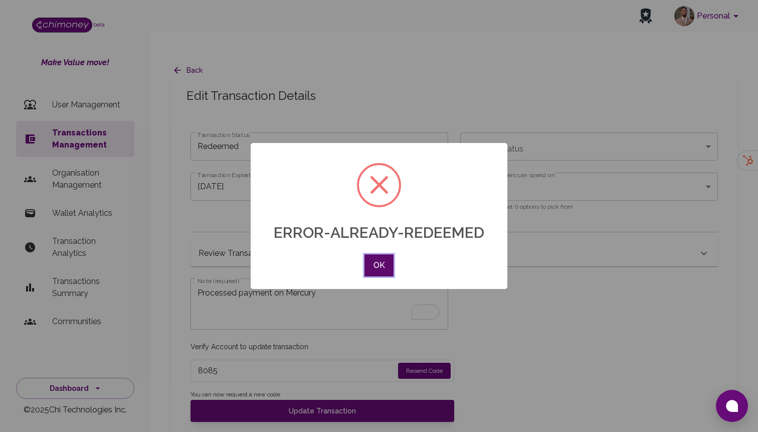
click at [380, 255] on button "OK" at bounding box center [378, 265] width 29 height 22
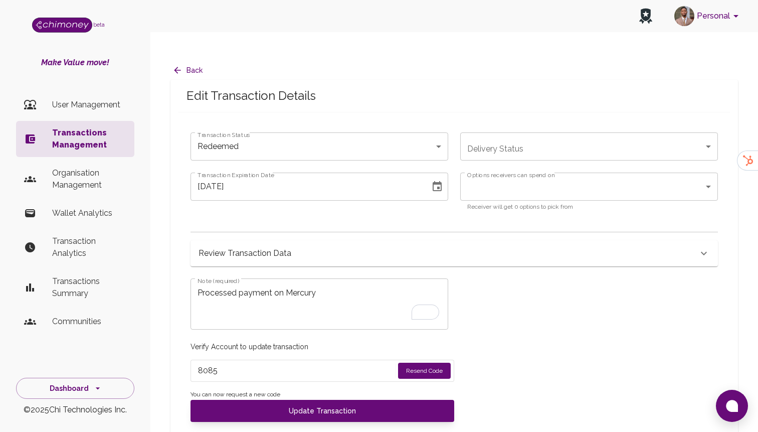
click at [103, 107] on p "User Management" at bounding box center [89, 105] width 74 height 12
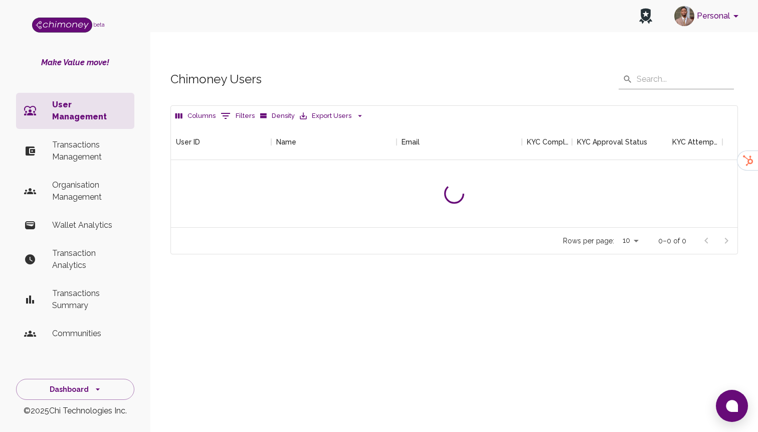
scroll to position [103, 566]
